Goal: Information Seeking & Learning: Compare options

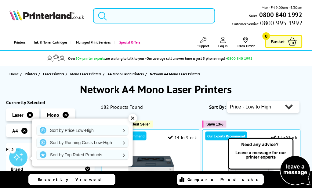
click at [123, 15] on input "search" at bounding box center [154, 15] width 122 height 15
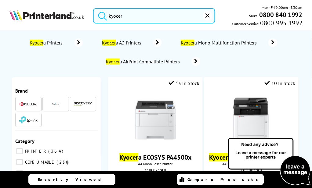
type input "kyocer"
click at [26, 104] on img at bounding box center [28, 104] width 18 height 5
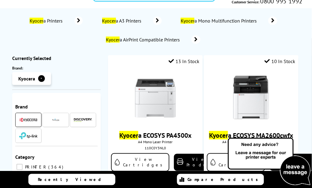
scroll to position [41, 0]
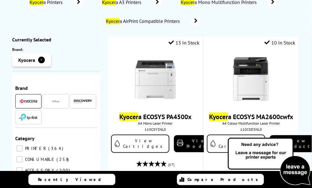
click at [23, 101] on img at bounding box center [28, 101] width 18 height 5
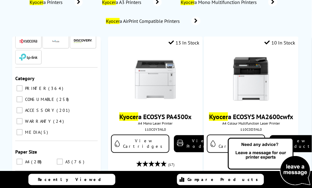
scroll to position [41, 0]
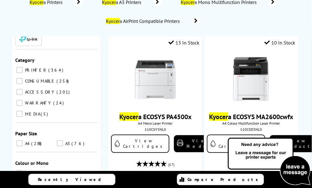
click at [19, 71] on input "PRINTER 364" at bounding box center [19, 70] width 6 height 6
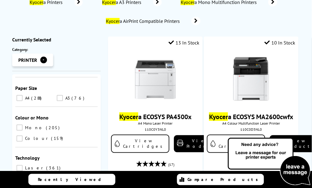
scroll to position [122, 0]
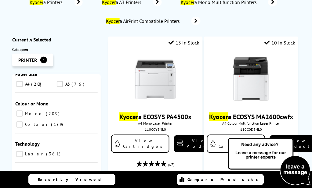
click at [21, 85] on input "A4 288" at bounding box center [19, 84] width 6 height 6
checkbox input "true"
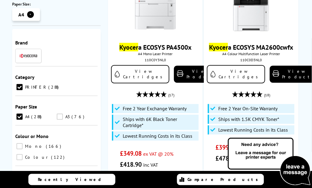
scroll to position [163, 0]
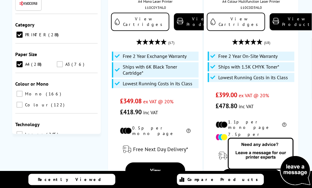
click at [21, 94] on input "Mono 166" at bounding box center [19, 94] width 6 height 6
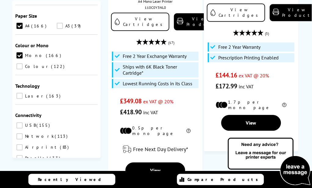
scroll to position [81, 0]
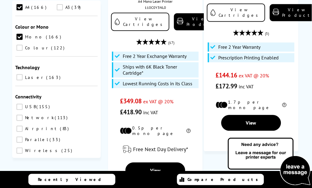
click at [19, 74] on input "Laser 163" at bounding box center [19, 77] width 6 height 6
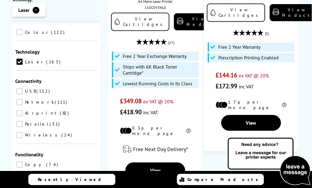
scroll to position [122, 0]
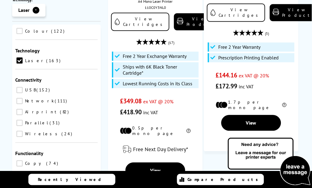
click at [23, 98] on input "Network 111" at bounding box center [19, 101] width 6 height 6
checkbox input "true"
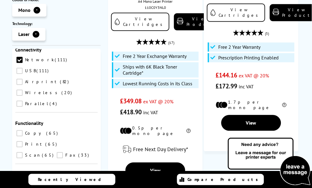
scroll to position [189, 0]
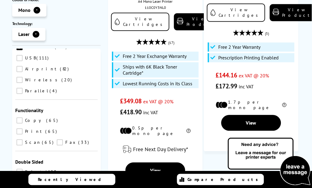
click at [23, 129] on input "Print 65" at bounding box center [19, 132] width 6 height 6
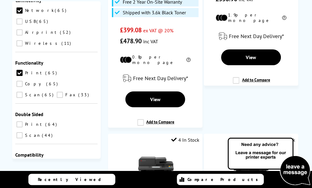
scroll to position [244, 0]
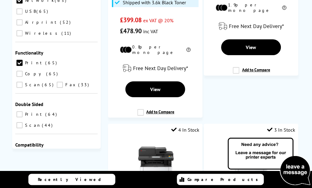
click at [20, 111] on input "Print 64" at bounding box center [19, 114] width 6 height 6
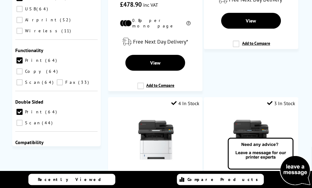
scroll to position [285, 0]
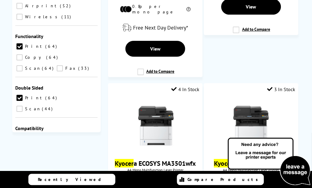
click at [83, 178] on button "Go" at bounding box center [82, 182] width 18 height 9
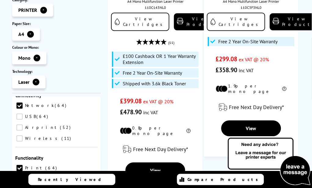
scroll to position [0, 0]
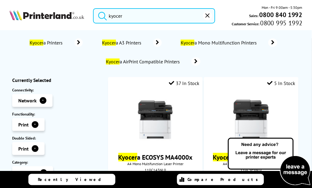
click at [139, 16] on input "kyocer" at bounding box center [154, 15] width 122 height 15
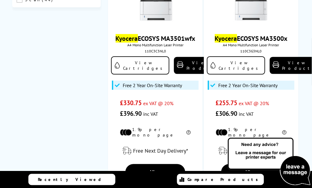
scroll to position [366, 0]
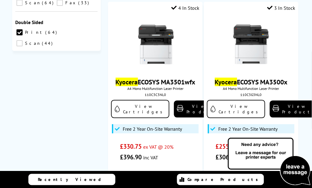
type input "kyocera"
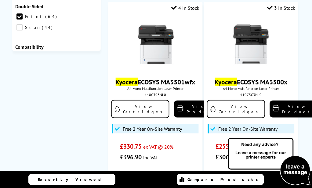
click at [70, 96] on input "187" at bounding box center [60, 100] width 19 height 9
click at [70, 96] on input "188" at bounding box center [60, 100] width 19 height 9
click at [70, 96] on input "189" at bounding box center [60, 100] width 19 height 9
click at [70, 96] on input "209" at bounding box center [60, 100] width 19 height 9
click at [70, 96] on input "249" at bounding box center [60, 100] width 19 height 9
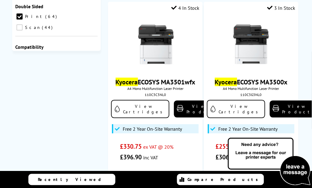
type input "261"
click at [70, 96] on input "261" at bounding box center [60, 100] width 19 height 9
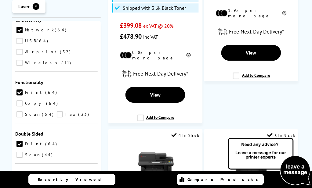
scroll to position [325, 0]
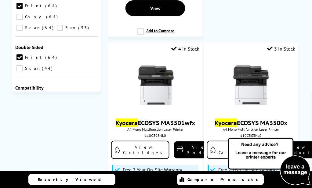
click at [88, 125] on div "Price to 261 Go" at bounding box center [56, 138] width 82 height 27
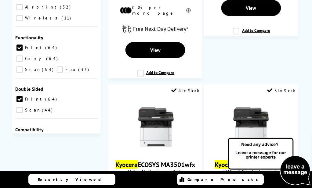
scroll to position [285, 0]
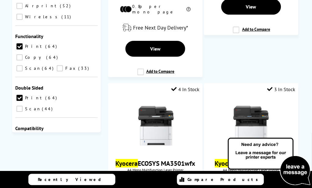
click at [85, 178] on button "Go" at bounding box center [82, 182] width 18 height 9
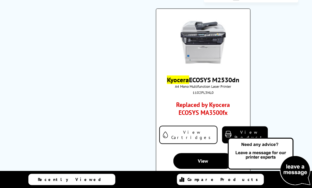
scroll to position [731, 0]
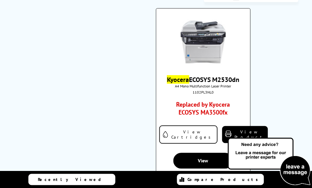
click at [203, 103] on link "Replaced by Kyocera ECOSYS MA3500fx" at bounding box center [203, 110] width 70 height 19
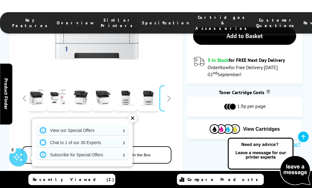
scroll to position [41, 0]
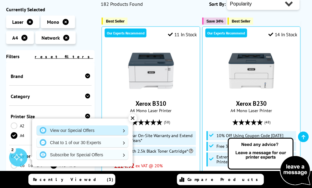
scroll to position [122, 0]
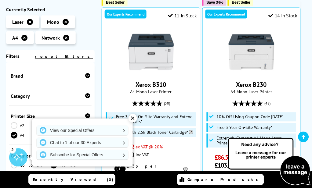
click at [132, 118] on div "✕" at bounding box center [132, 118] width 9 height 9
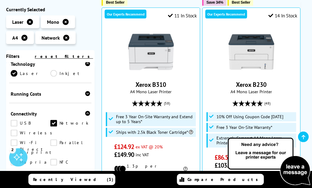
click at [86, 94] on icon at bounding box center [87, 93] width 5 height 5
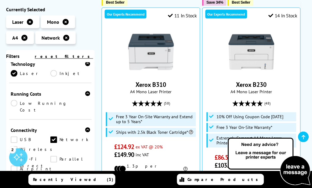
click at [15, 103] on link "Low Running Cost" at bounding box center [50, 106] width 79 height 13
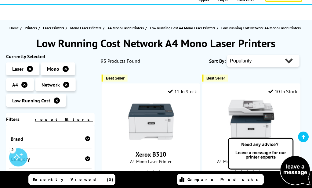
scroll to position [122, 0]
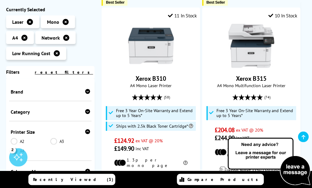
click at [85, 93] on icon at bounding box center [87, 91] width 5 height 5
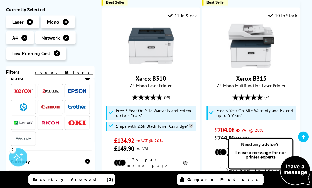
scroll to position [0, 0]
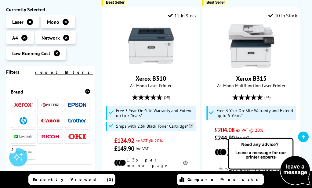
click at [48, 107] on img at bounding box center [50, 105] width 18 height 5
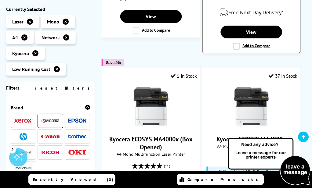
scroll to position [366, 0]
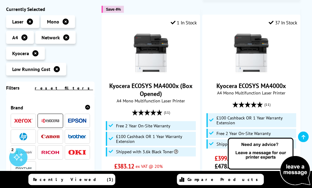
drag, startPoint x: 154, startPoint y: 44, endPoint x: 98, endPoint y: 70, distance: 61.3
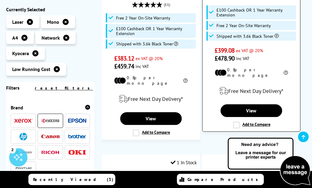
scroll to position [488, 0]
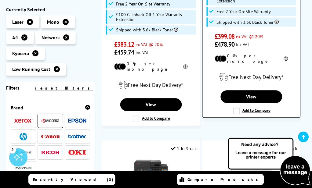
click at [236, 108] on label "Add to Compare" at bounding box center [251, 111] width 37 height 7
click at [0, 0] on input "Add to Compare" at bounding box center [0, 0] width 0 height 0
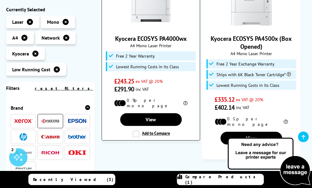
scroll to position [1099, 0]
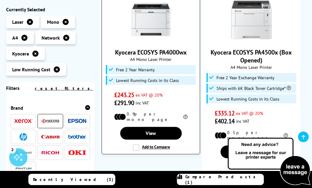
click at [143, 145] on label "Add to Compare" at bounding box center [151, 148] width 37 height 7
click at [0, 0] on input "Add to Compare" at bounding box center [0, 0] width 0 height 0
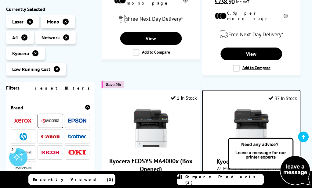
scroll to position [285, 0]
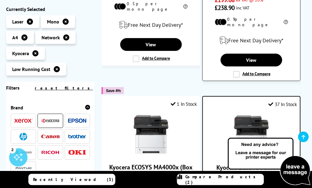
click at [237, 71] on label "Add to Compare" at bounding box center [251, 74] width 37 height 7
click at [0, 0] on input "Add to Compare" at bounding box center [0, 0] width 0 height 0
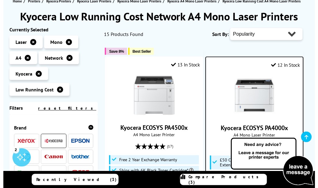
scroll to position [122, 0]
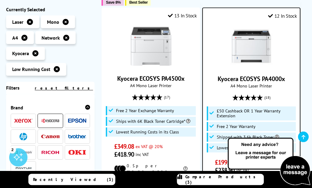
click at [216, 180] on span "Compare Products (3)" at bounding box center [224, 180] width 78 height 11
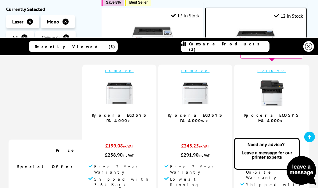
scroll to position [41, 0]
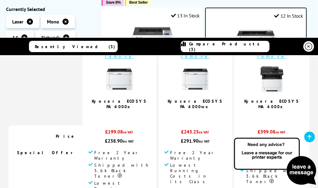
click at [310, 138] on icon at bounding box center [310, 137] width 4 height 5
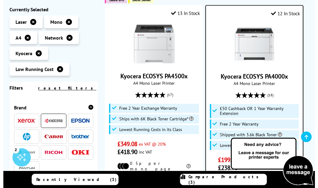
scroll to position [163, 0]
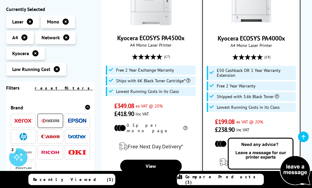
click at [197, 176] on link "Compare Products (3)" at bounding box center [220, 179] width 87 height 11
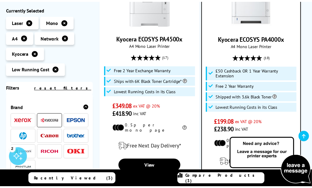
scroll to position [0, 0]
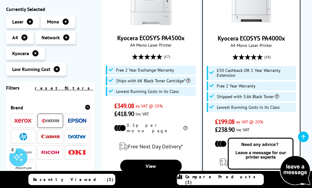
drag, startPoint x: 255, startPoint y: 152, endPoint x: 98, endPoint y: 114, distance: 161.4
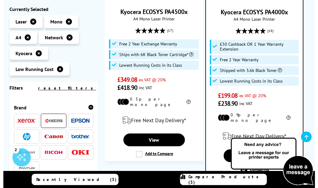
scroll to position [203, 0]
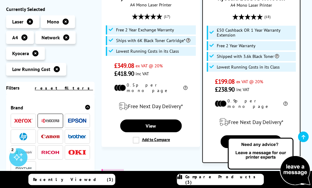
click at [212, 178] on span "Compare Products (3)" at bounding box center [224, 180] width 78 height 11
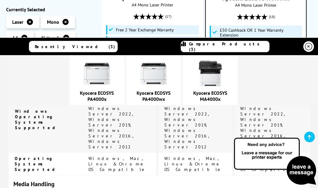
scroll to position [874, 0]
